Goal: Information Seeking & Learning: Learn about a topic

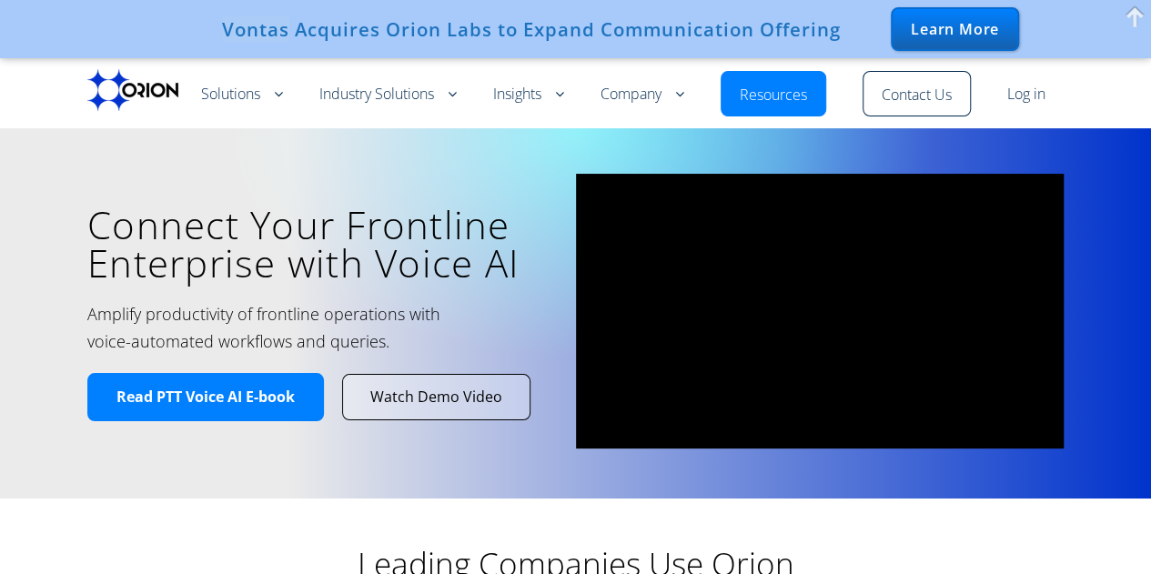
drag, startPoint x: 289, startPoint y: 30, endPoint x: 224, endPoint y: 34, distance: 65.6
click at [224, 34] on div "Vontas Acquires Orion Labs to Expand Communication Offering" at bounding box center [531, 29] width 619 height 22
copy div "Vontas"
click at [154, 88] on img at bounding box center [132, 90] width 91 height 42
